Goal: Information Seeking & Learning: Learn about a topic

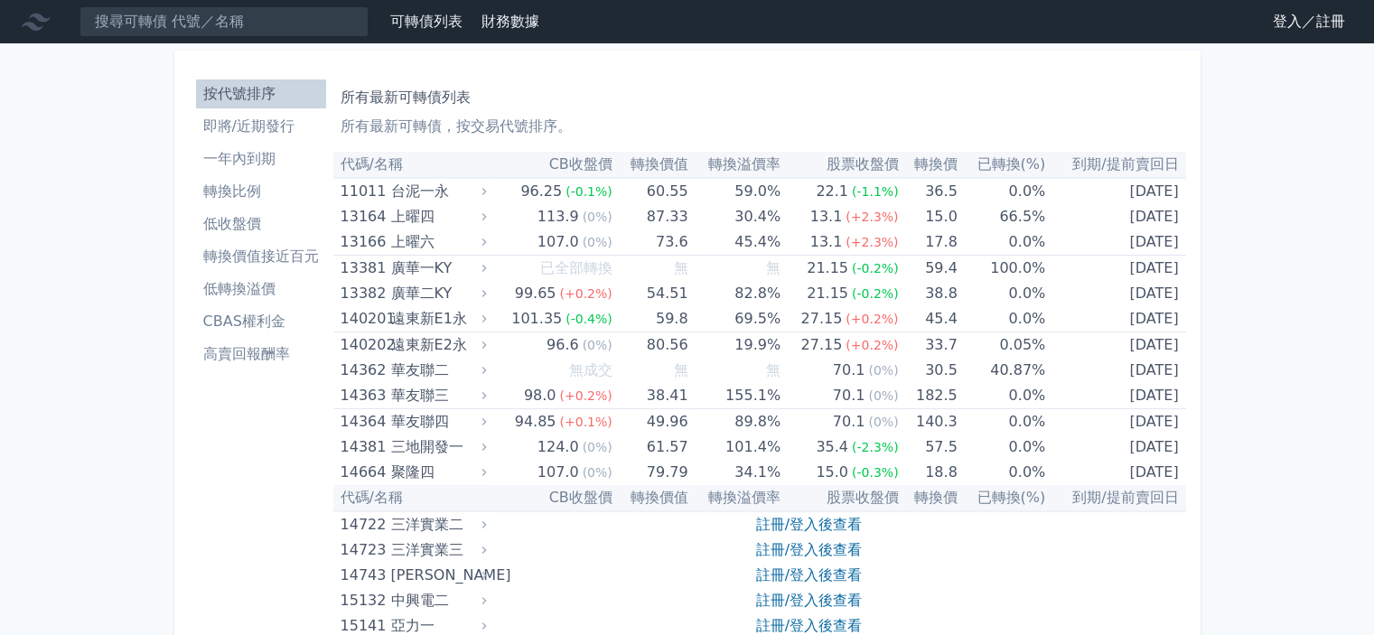
click at [264, 320] on li "CBAS權利金" at bounding box center [261, 322] width 130 height 22
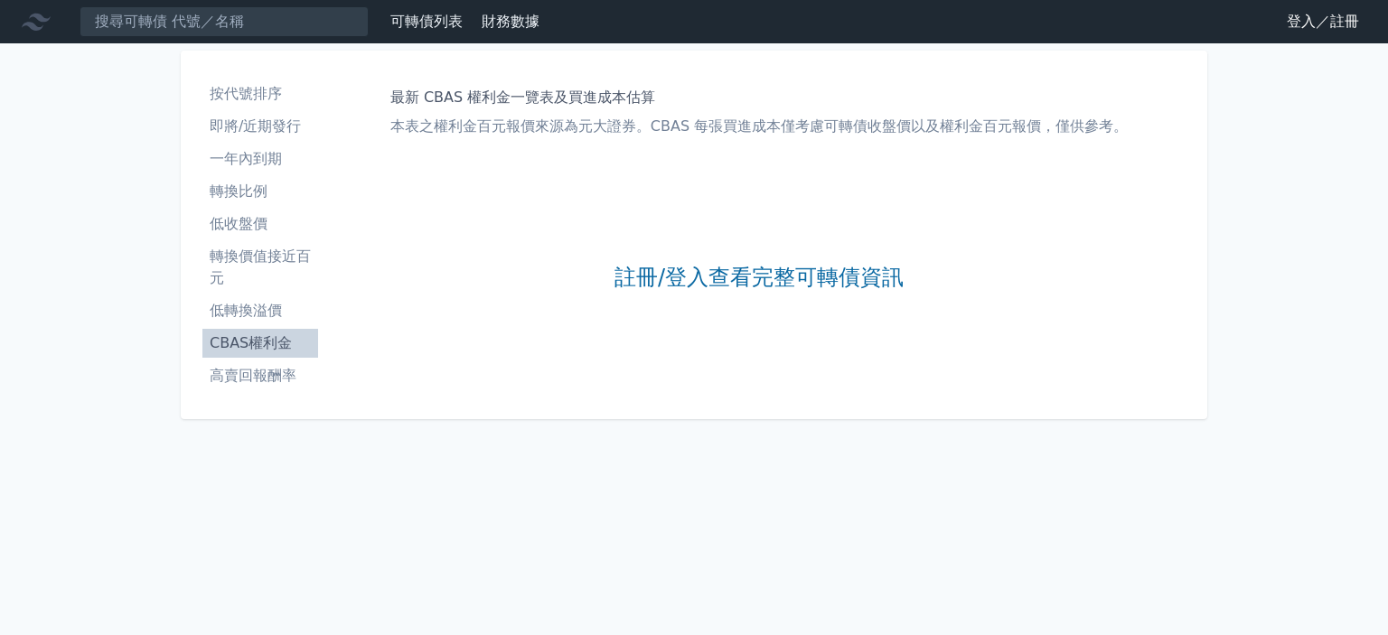
click at [257, 135] on li "即將/近期發行" at bounding box center [260, 127] width 116 height 22
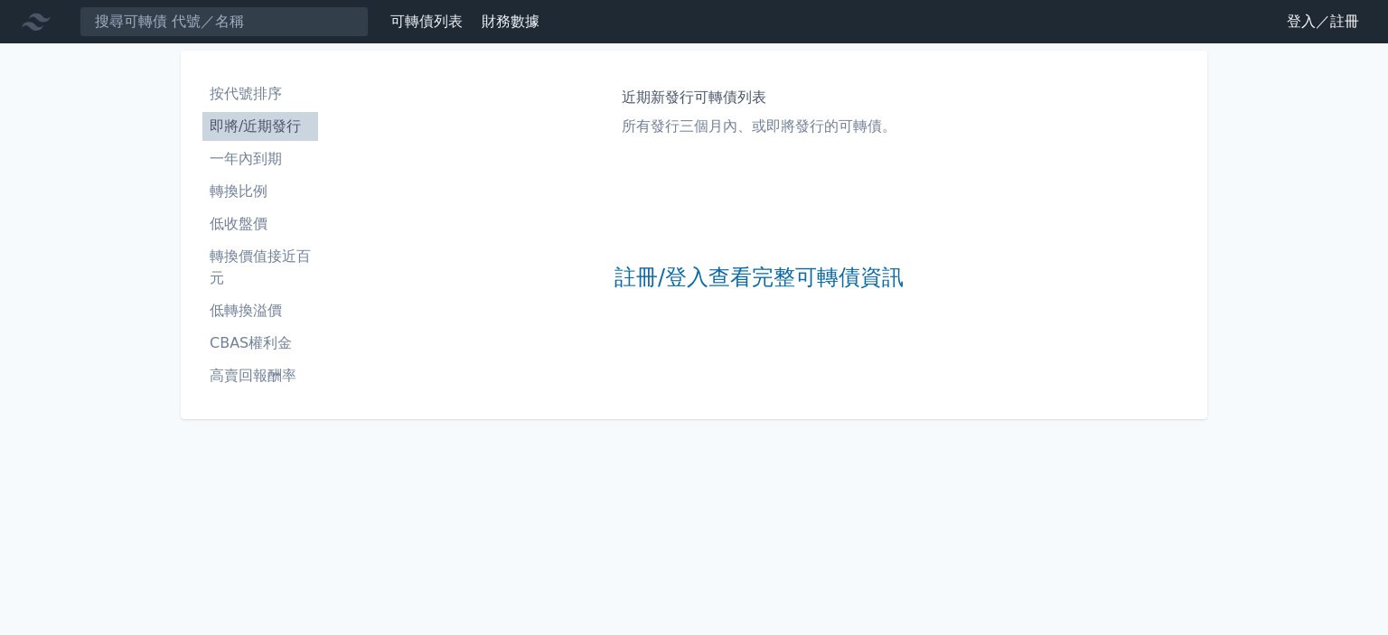
click at [247, 96] on li "按代號排序" at bounding box center [260, 94] width 116 height 22
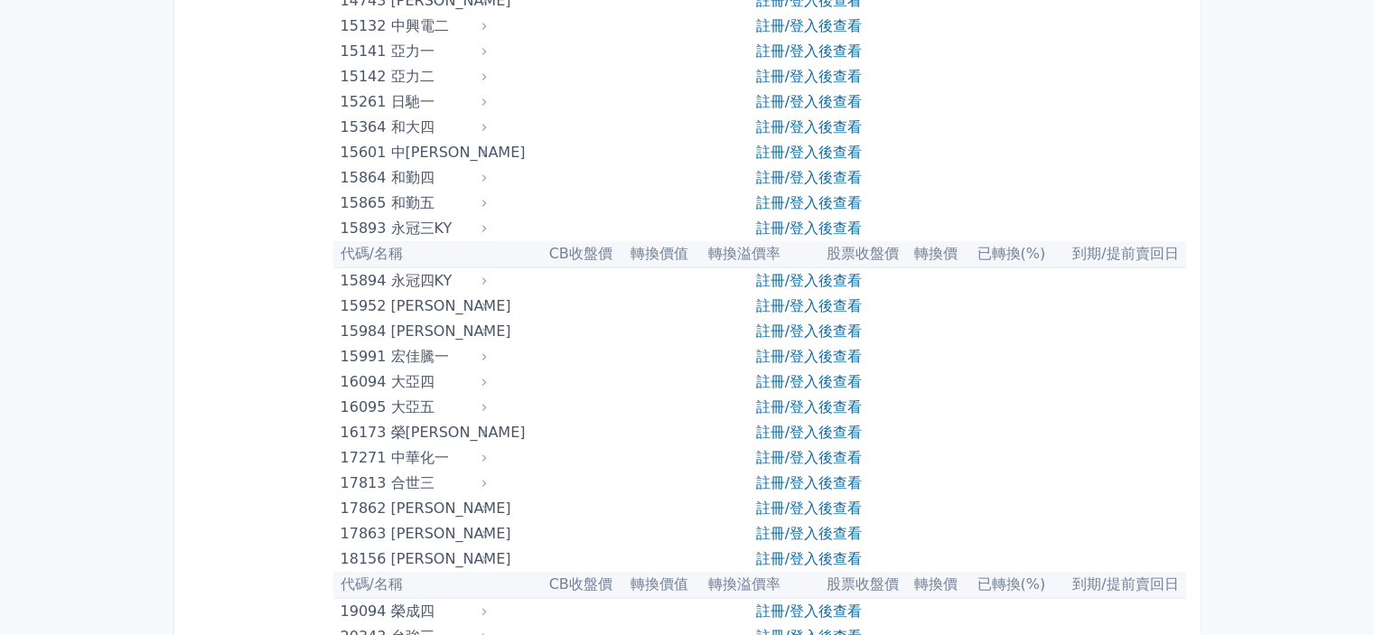
scroll to position [452, 0]
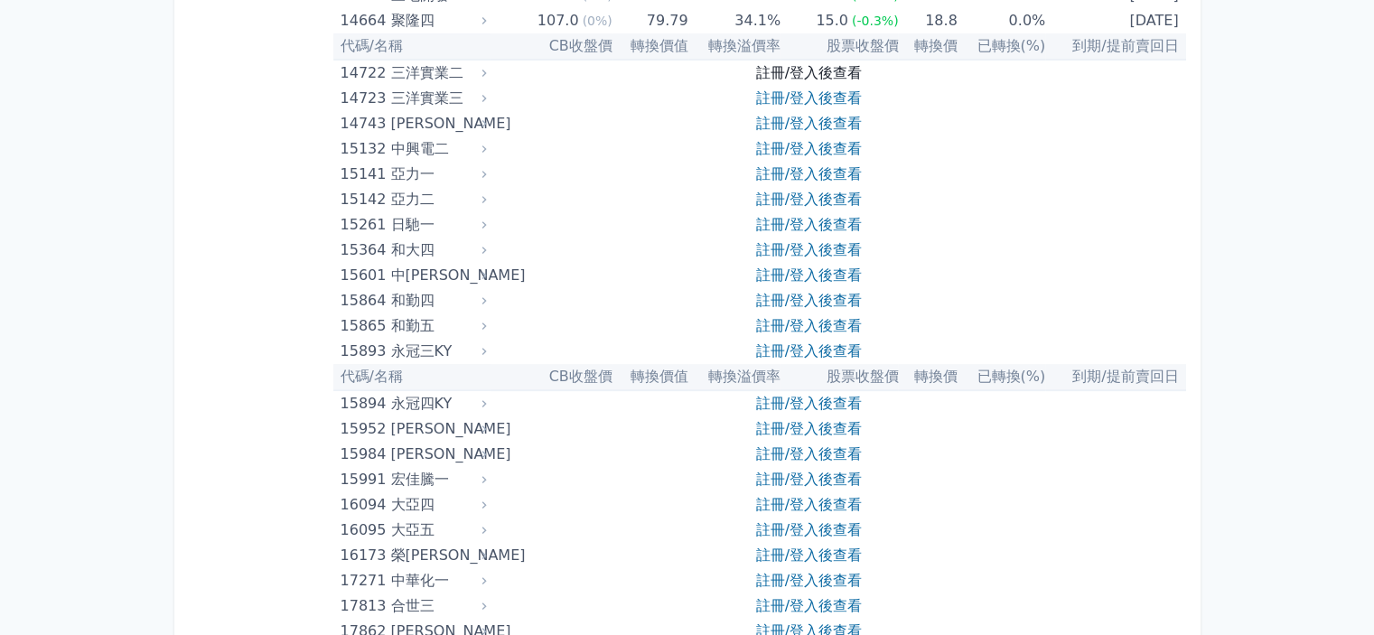
click at [789, 79] on link "註冊/登入後查看" at bounding box center [809, 72] width 106 height 17
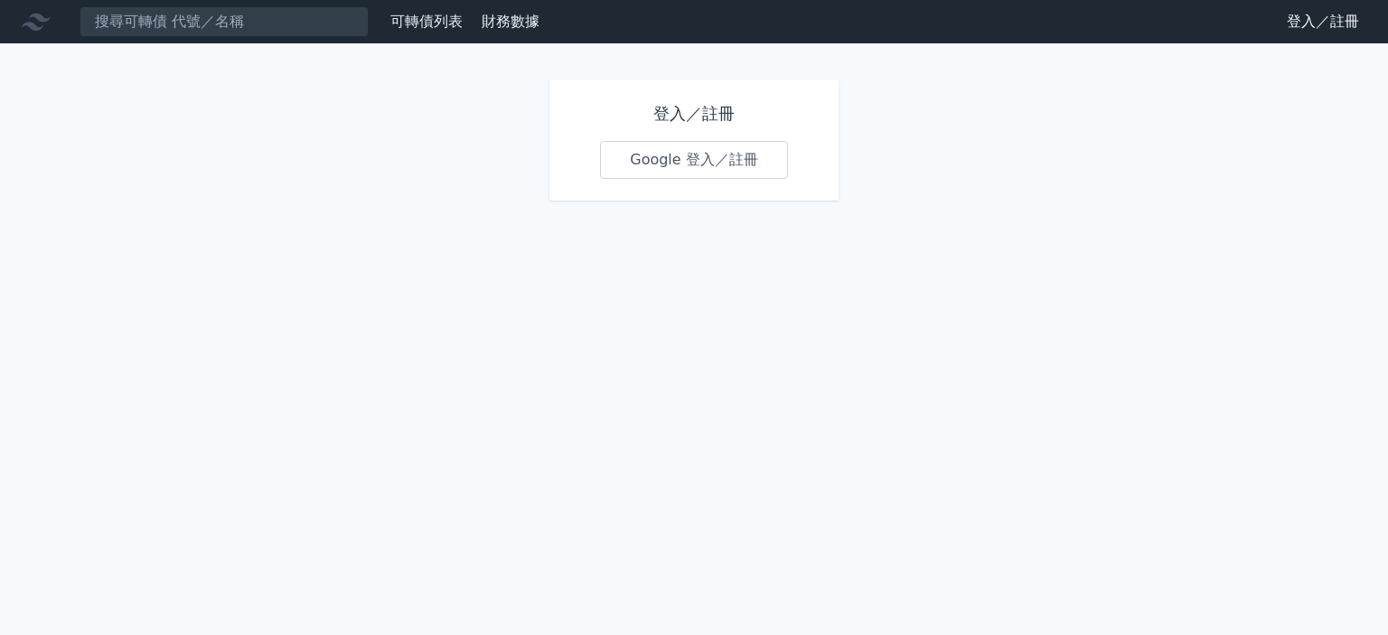
click at [679, 122] on h1 "登入／註冊" at bounding box center [694, 113] width 188 height 25
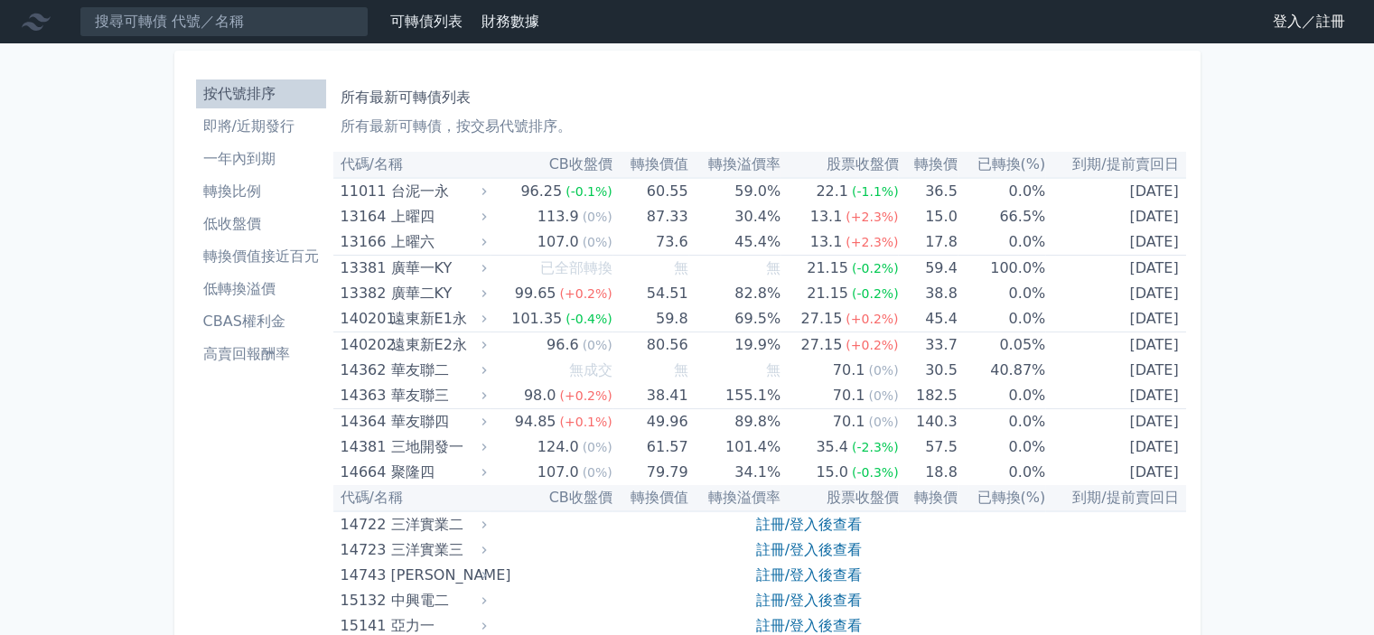
click at [289, 259] on li "轉換價值接近百元" at bounding box center [261, 257] width 130 height 22
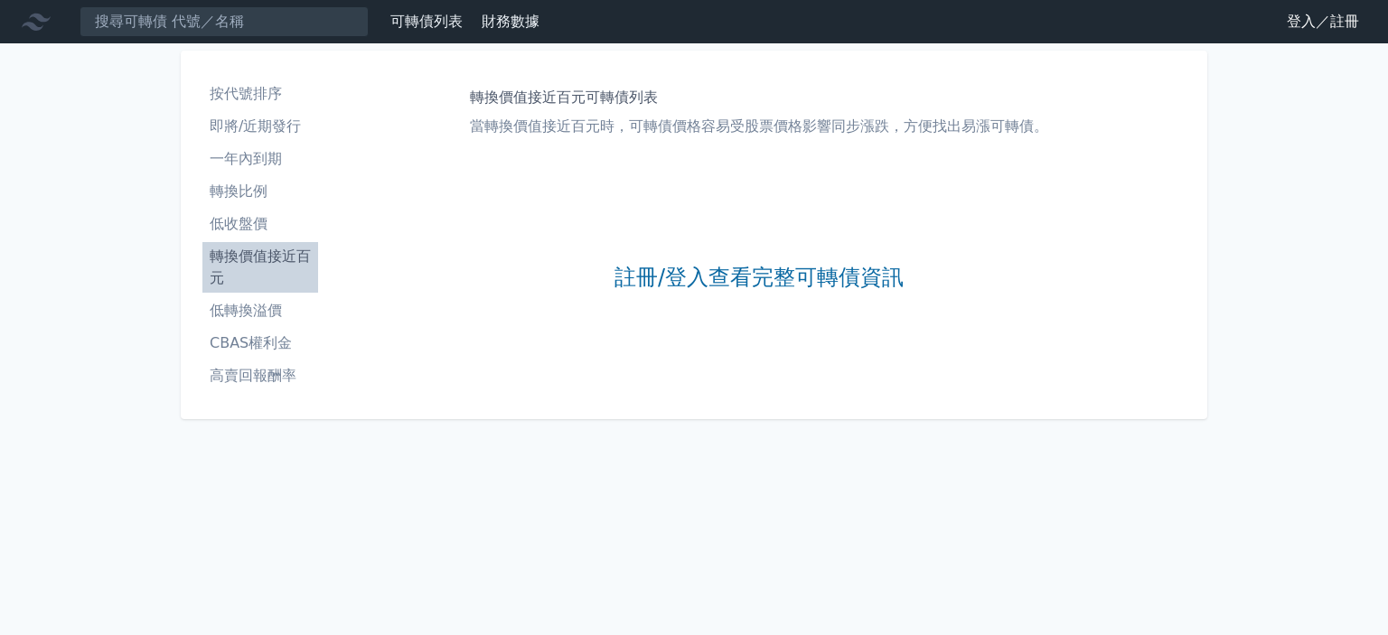
click at [279, 371] on li "高賣回報酬率" at bounding box center [260, 376] width 116 height 22
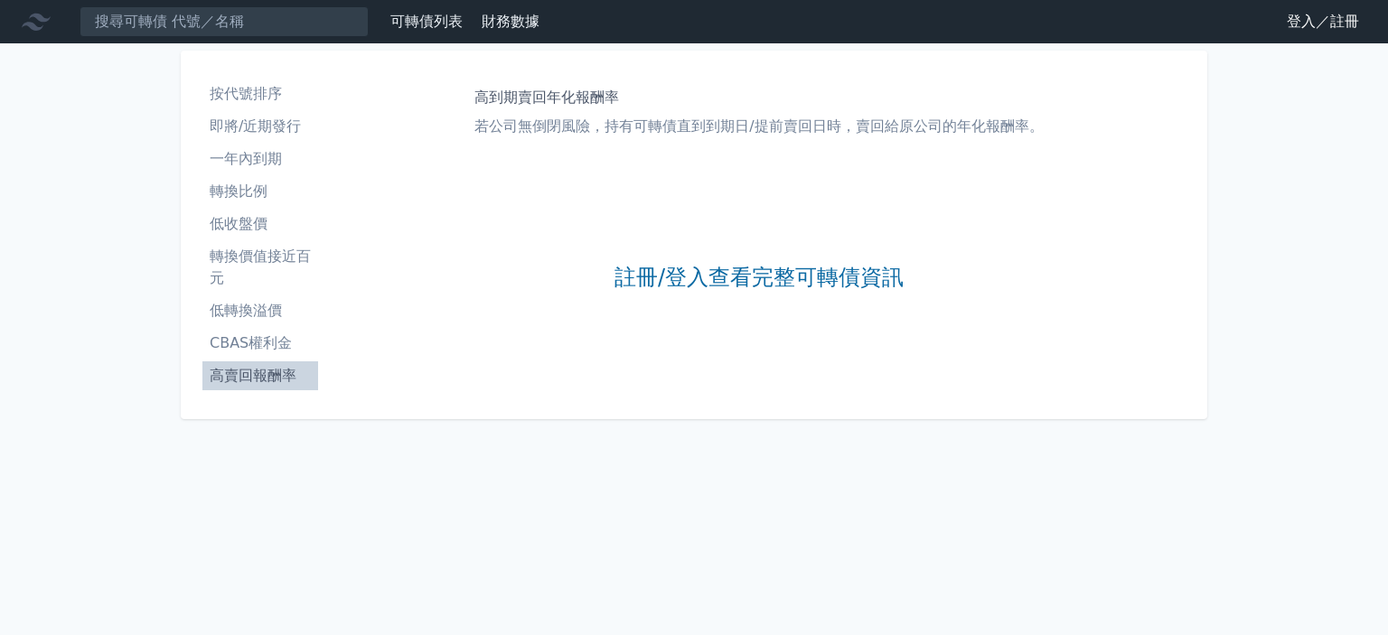
click at [267, 125] on li "即將/近期發行" at bounding box center [260, 127] width 116 height 22
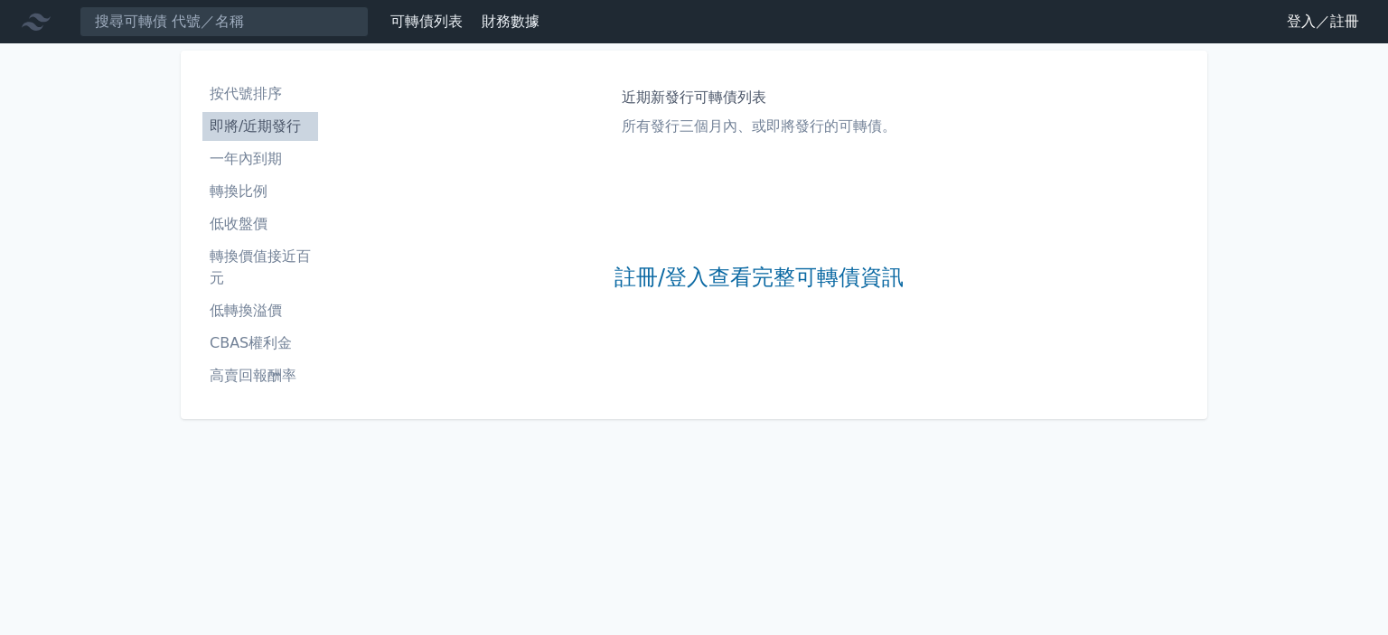
click at [270, 155] on li "一年內到期" at bounding box center [260, 159] width 116 height 22
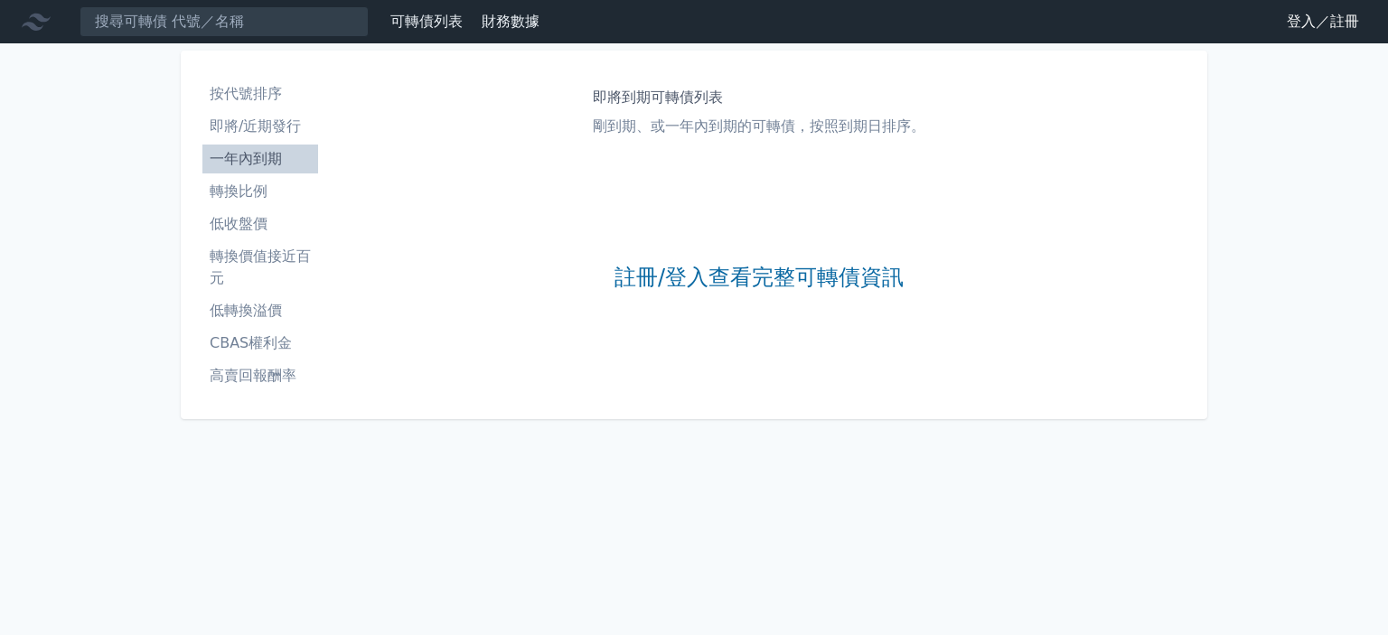
click at [267, 189] on li "轉換比例" at bounding box center [260, 192] width 116 height 22
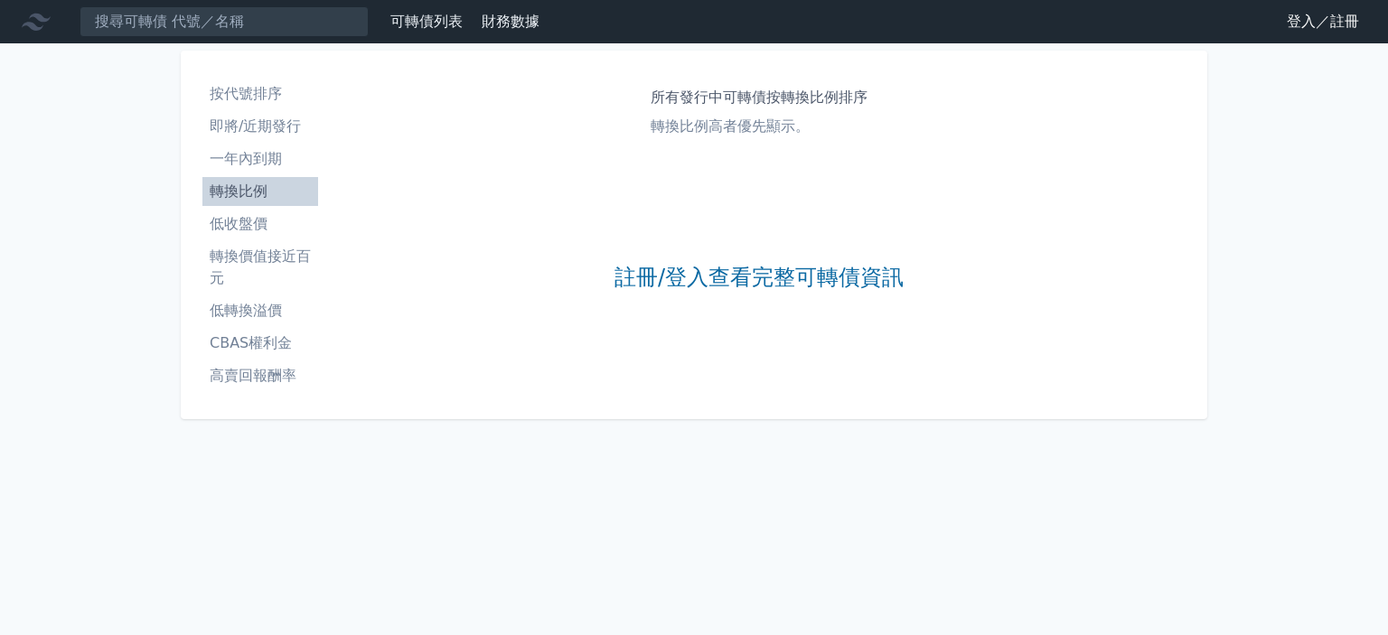
click at [262, 189] on li "轉換比例" at bounding box center [260, 192] width 116 height 22
click at [263, 225] on li "低收盤價" at bounding box center [260, 224] width 116 height 22
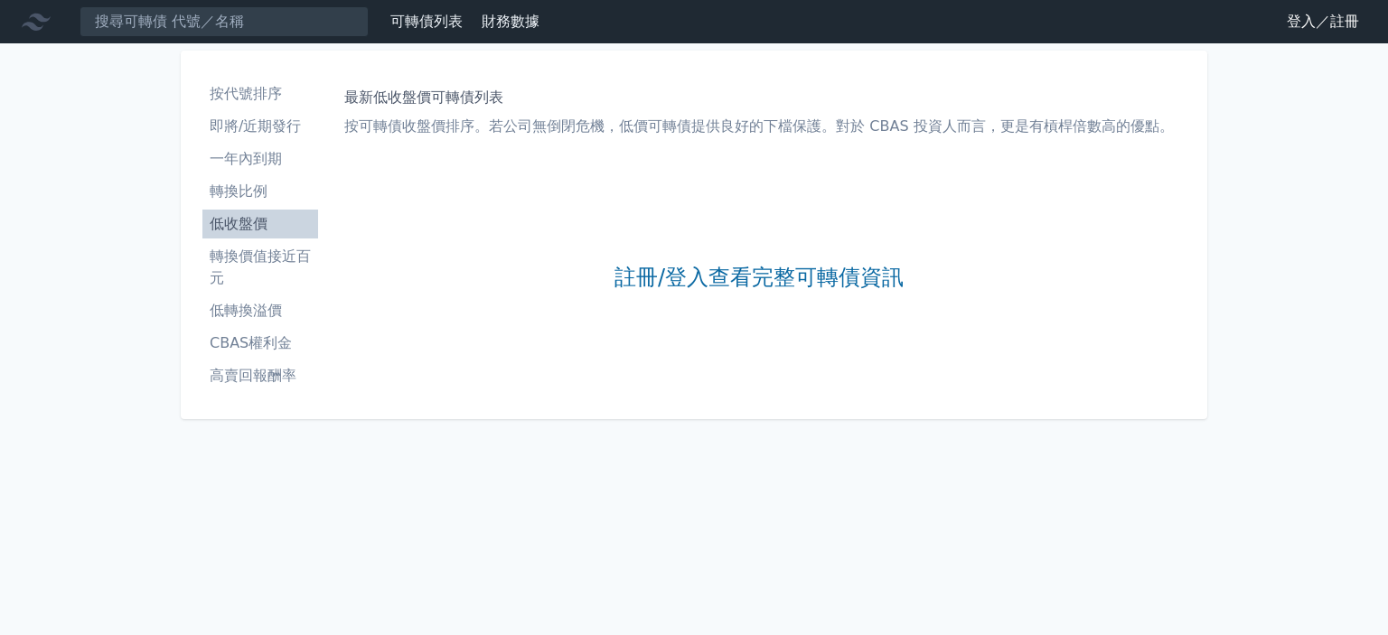
click at [261, 254] on li "轉換價值接近百元" at bounding box center [260, 267] width 116 height 43
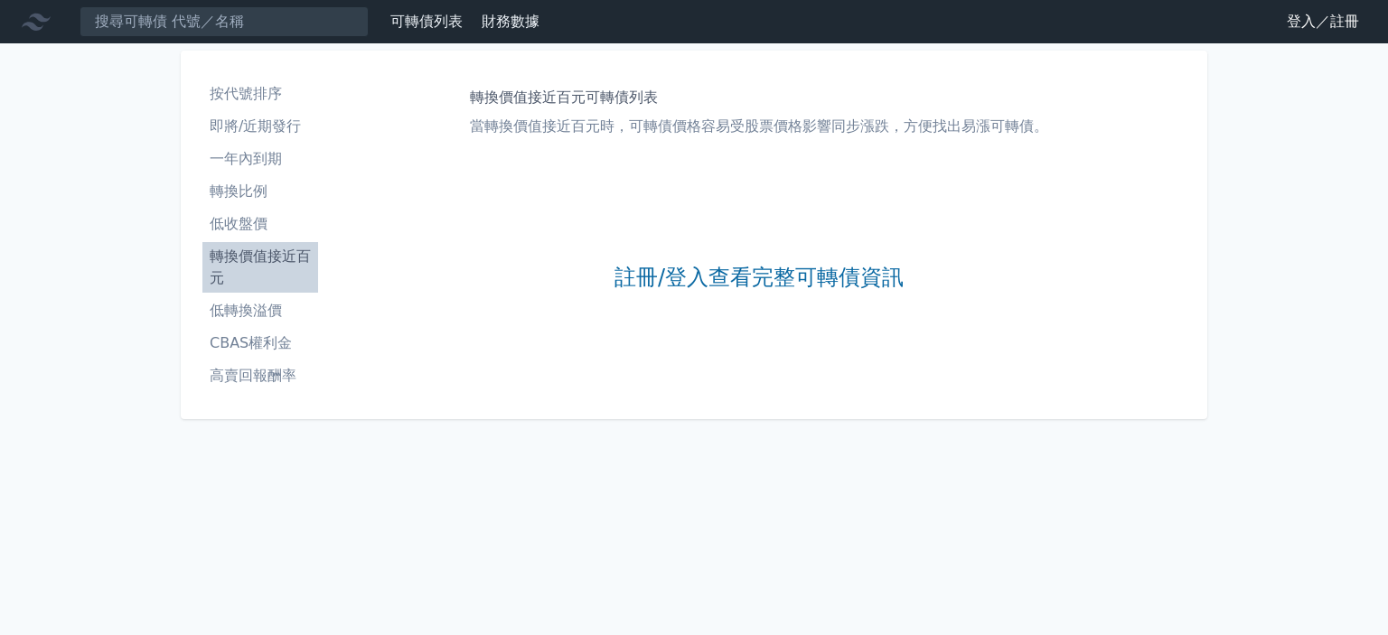
click at [264, 308] on li "低轉換溢價" at bounding box center [260, 311] width 116 height 22
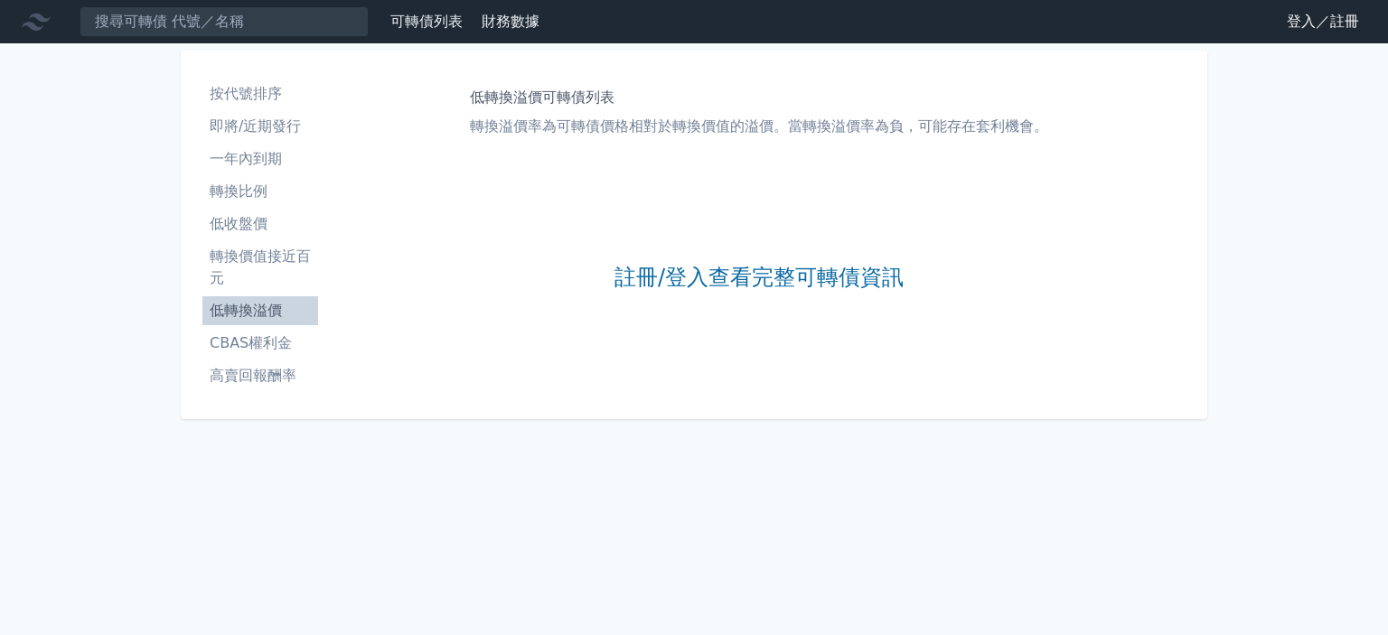
click at [251, 93] on li "按代號排序" at bounding box center [260, 94] width 116 height 22
